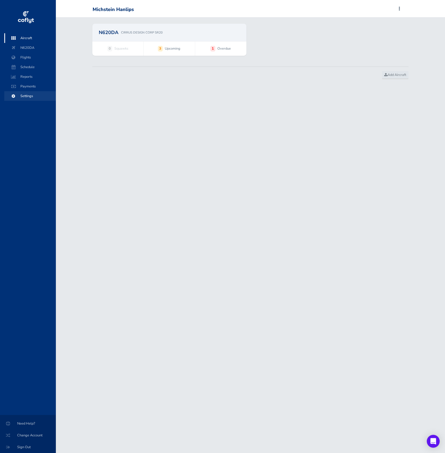
click at [37, 97] on span "Settings" at bounding box center [30, 96] width 41 height 10
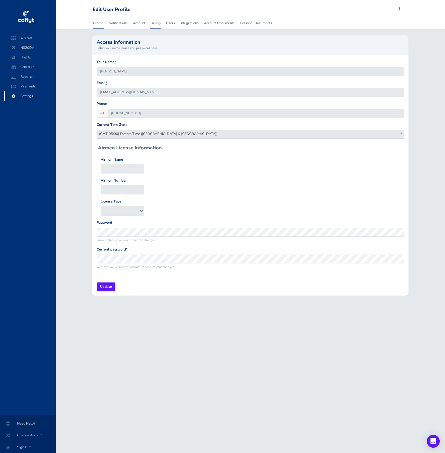
click at [159, 22] on link "Billing" at bounding box center [155, 23] width 11 height 12
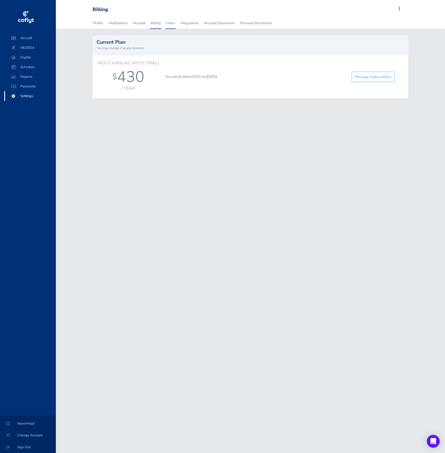
click at [170, 22] on link "Users" at bounding box center [170, 23] width 10 height 12
